Goal: Find contact information: Find contact information

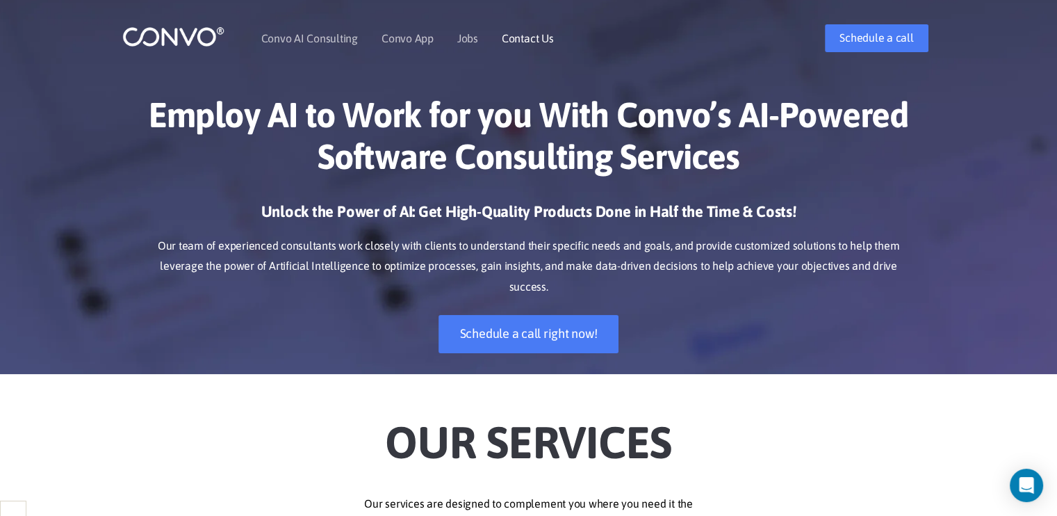
click at [514, 36] on link "Contact Us" at bounding box center [528, 38] width 52 height 11
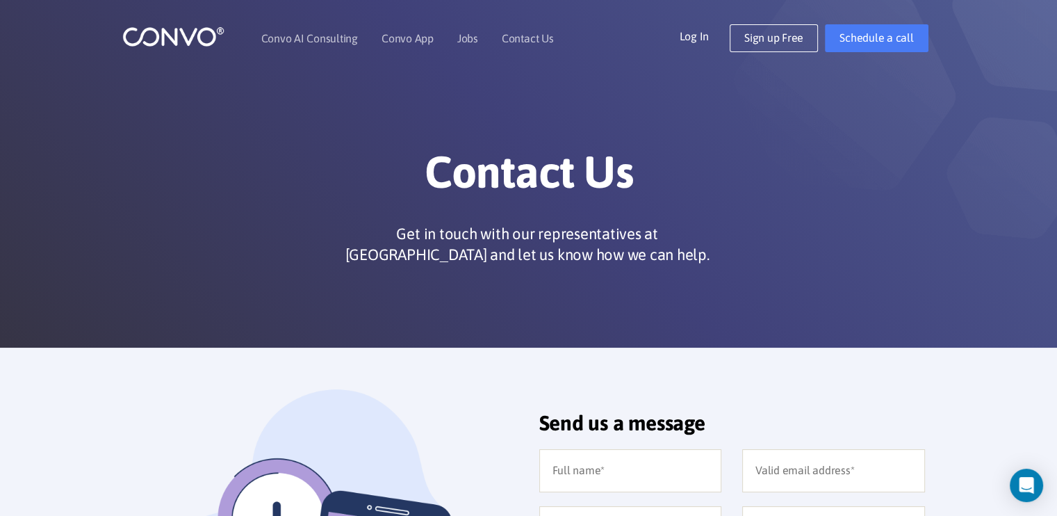
click at [194, 40] on img at bounding box center [173, 37] width 102 height 22
